Goal: Information Seeking & Learning: Learn about a topic

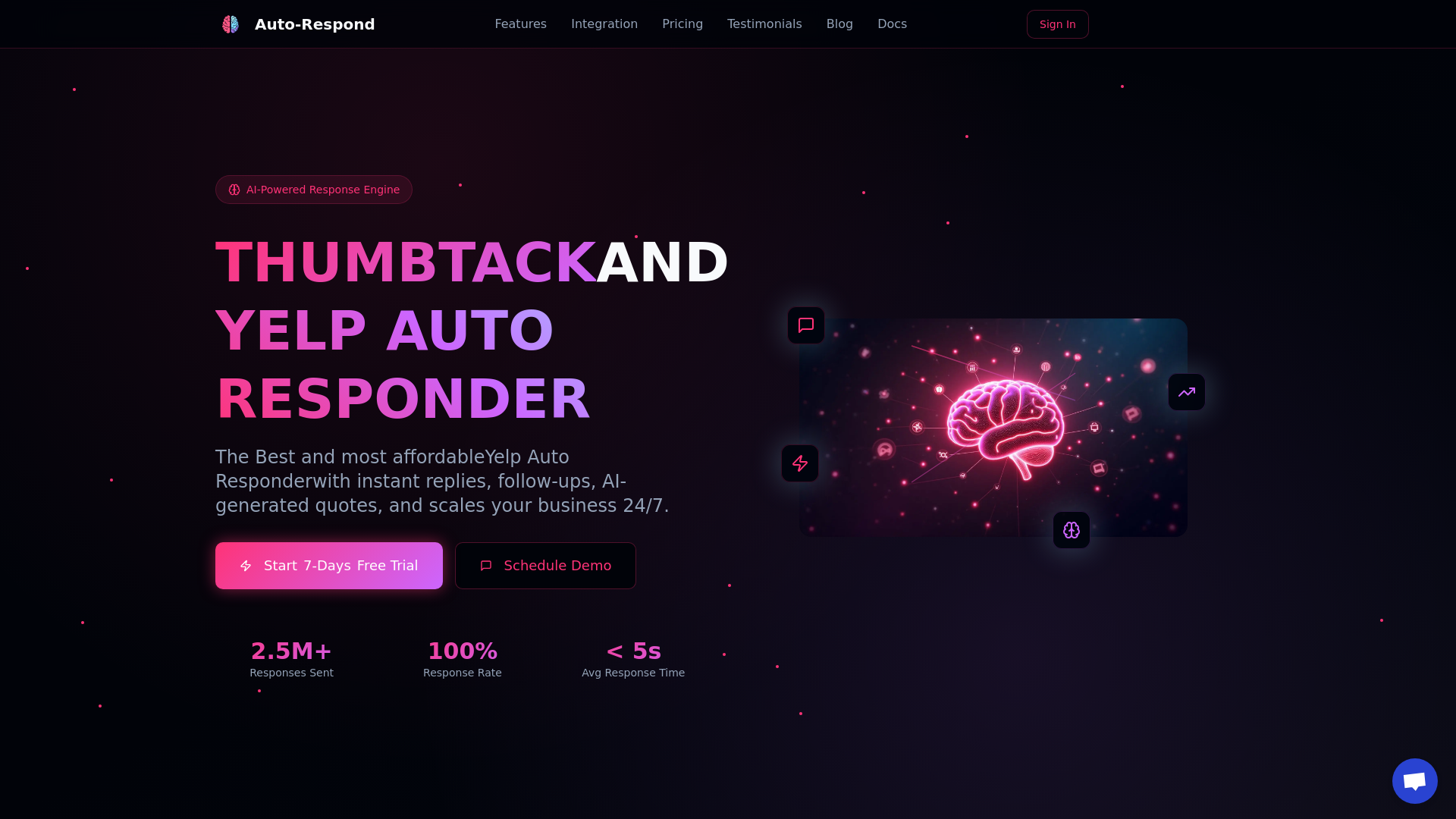
click at [827, 24] on link "Blog" at bounding box center [840, 24] width 27 height 18
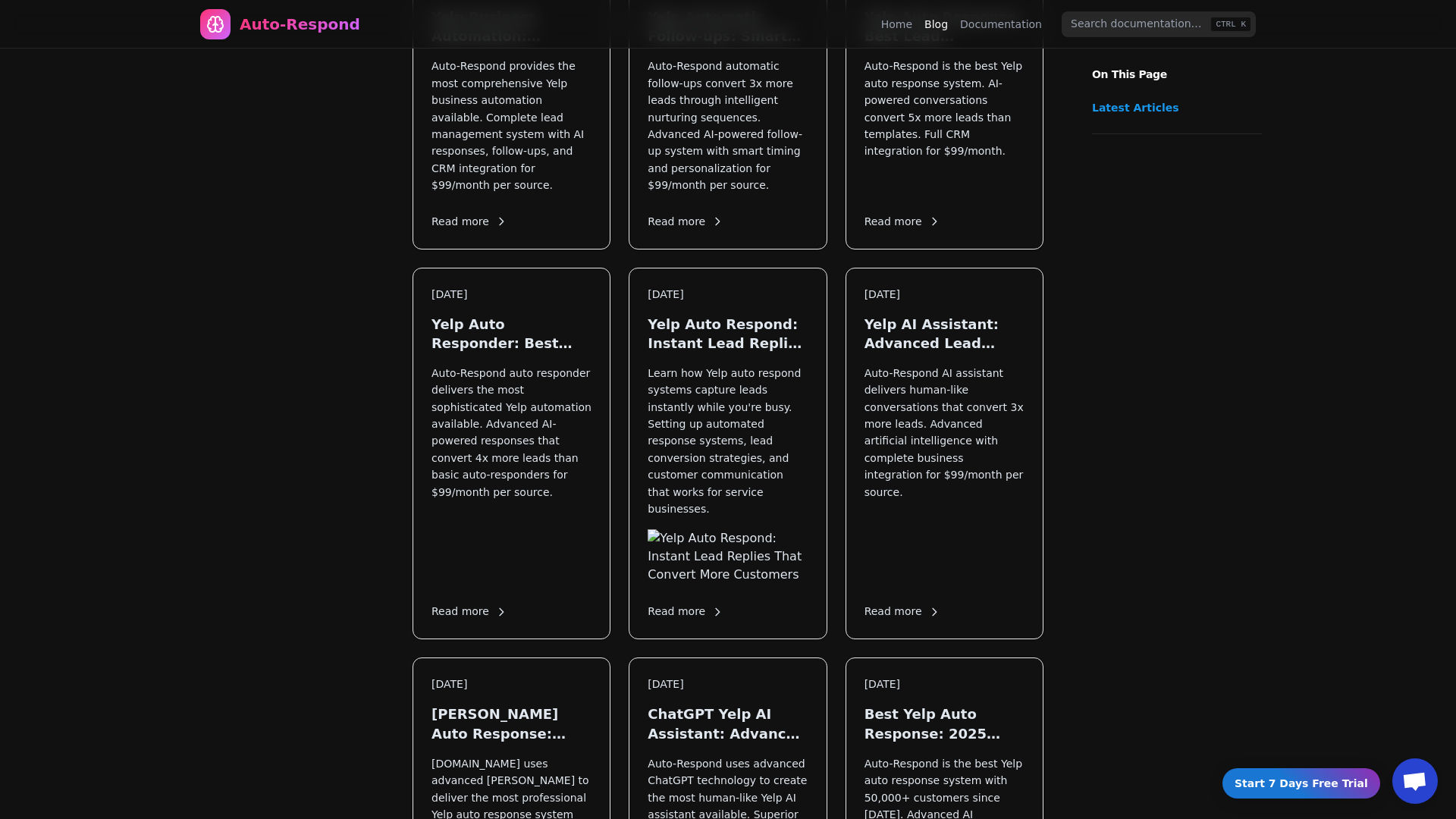
scroll to position [1832, 0]
